Goal: Check status

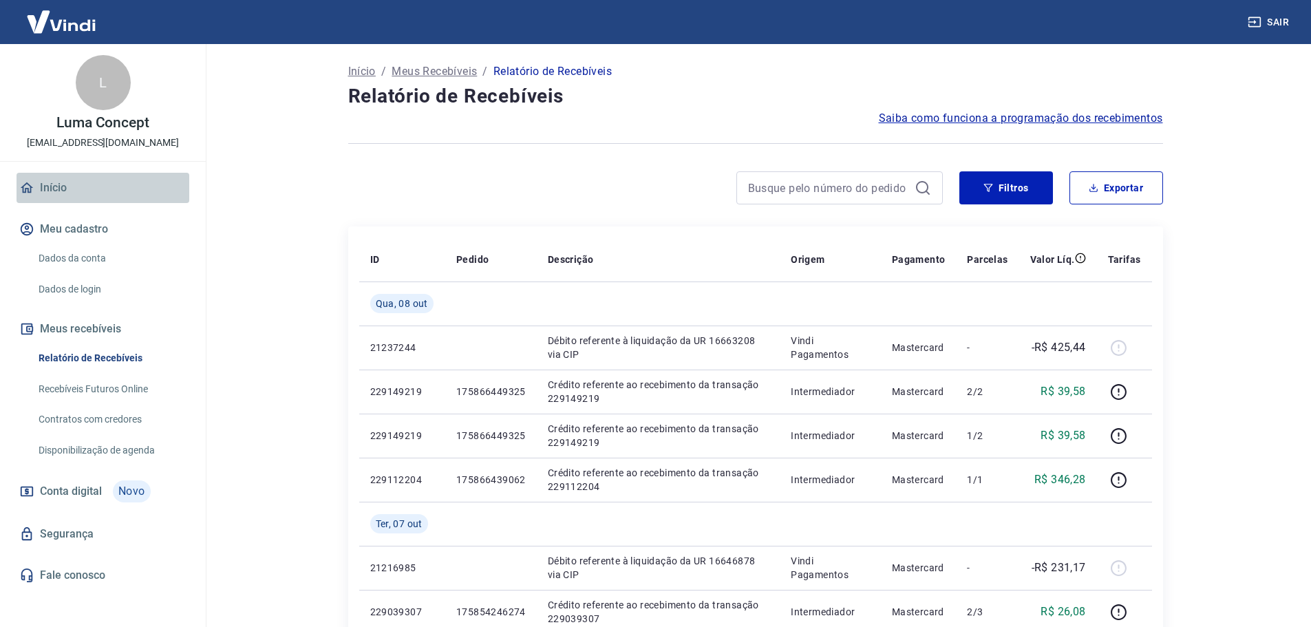
click at [57, 195] on link "Início" at bounding box center [103, 188] width 173 height 30
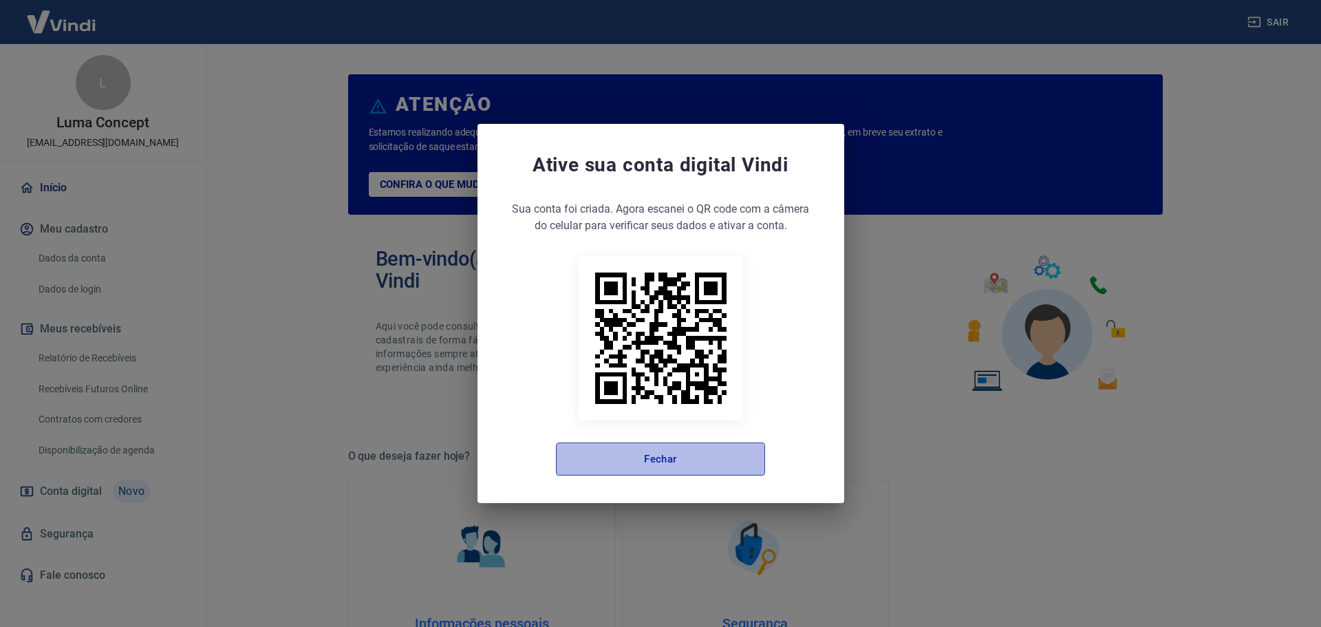
click at [674, 462] on button "Fechar" at bounding box center [660, 458] width 209 height 33
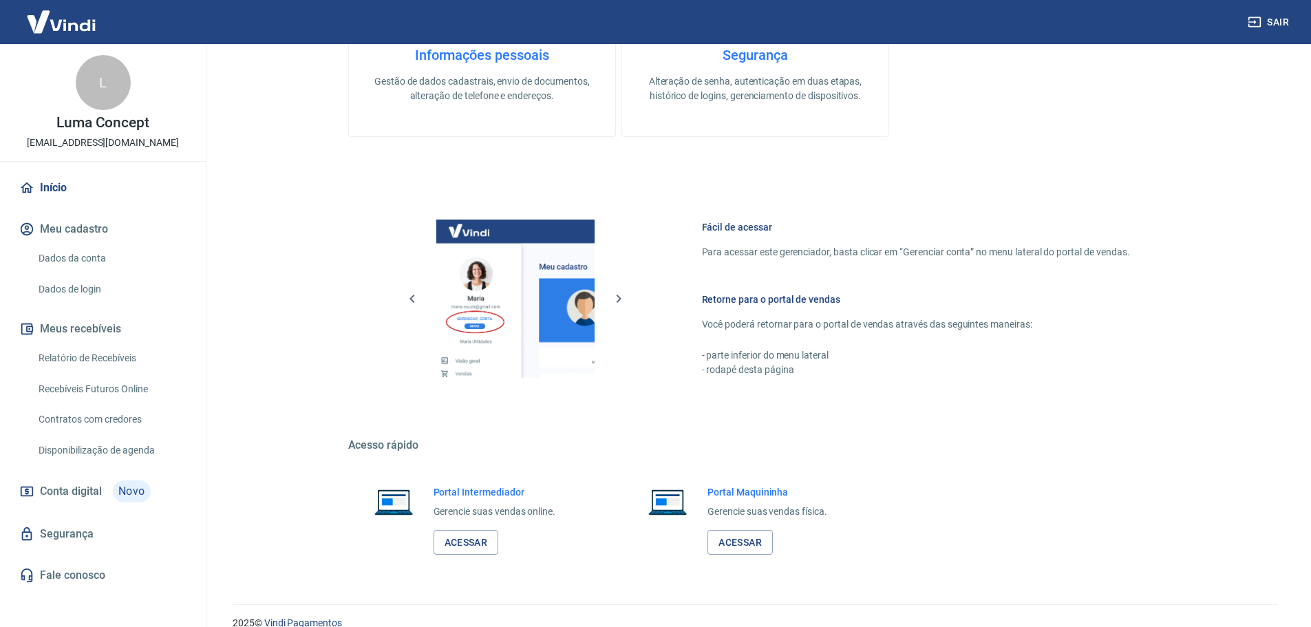
scroll to position [588, 0]
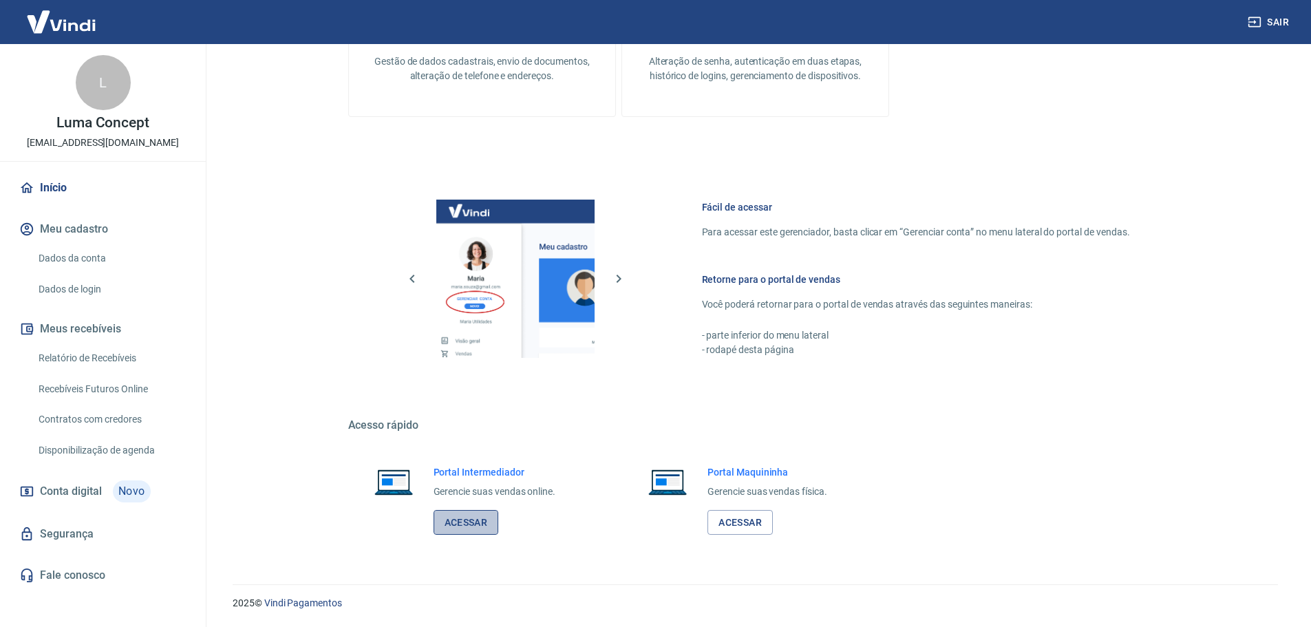
click at [490, 520] on link "Acessar" at bounding box center [466, 522] width 65 height 25
